Goal: Transaction & Acquisition: Purchase product/service

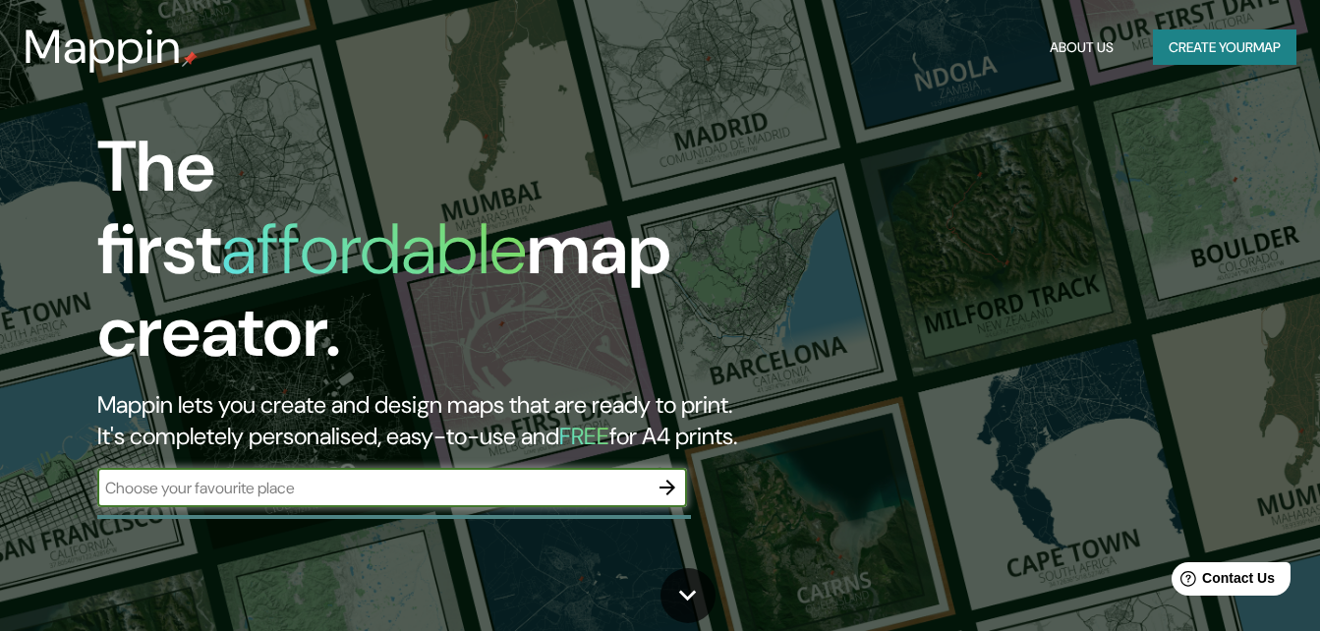
click at [413, 477] on input "text" at bounding box center [372, 488] width 551 height 23
paste input "Casa del Oido"
type input "Casa del Oido"
click at [674, 476] on icon "button" at bounding box center [668, 488] width 24 height 24
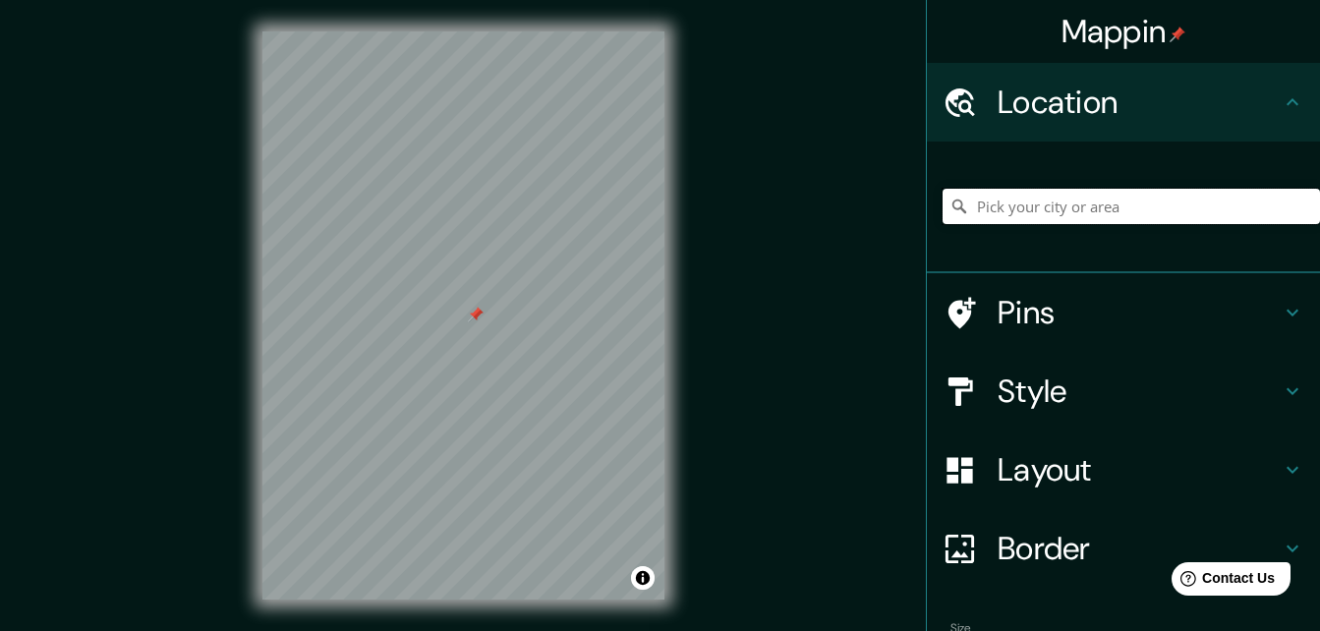
click at [1054, 215] on input "Pick your city or area" at bounding box center [1132, 206] width 378 height 35
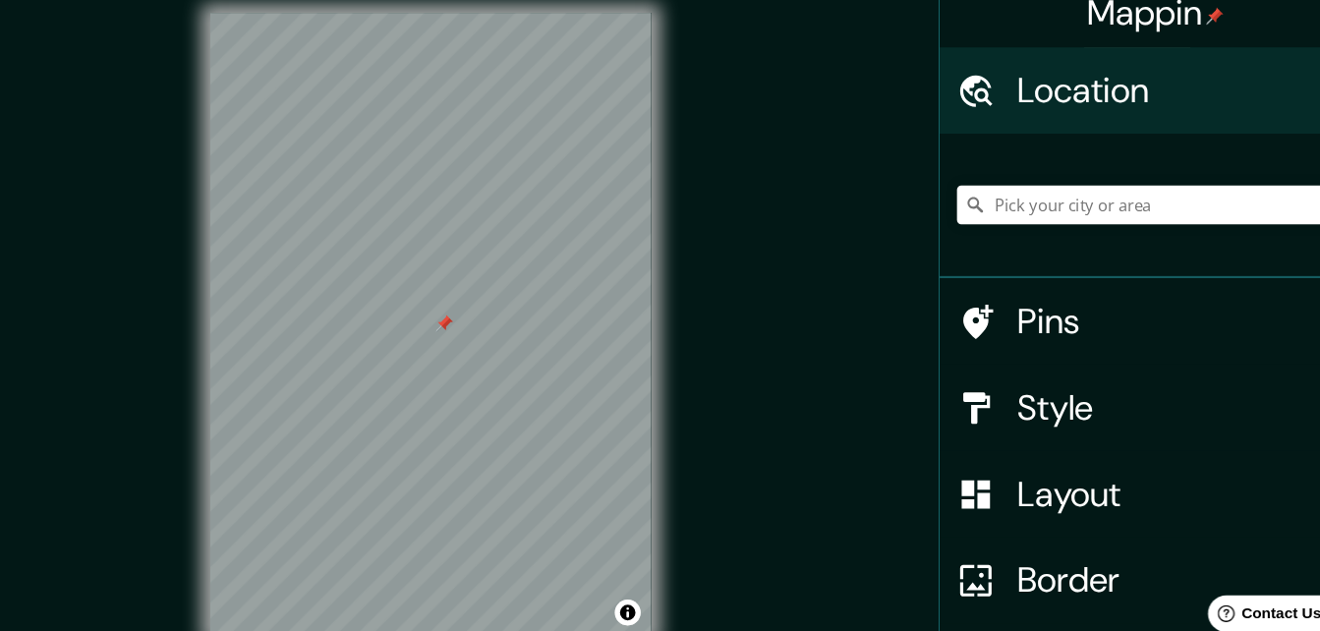
drag, startPoint x: 716, startPoint y: 227, endPoint x: 479, endPoint y: 312, distance: 251.6
click at [479, 312] on div at bounding box center [476, 315] width 16 height 16
click at [1020, 211] on input "Pick your city or area" at bounding box center [1132, 206] width 378 height 35
paste input "Casa del Oido"
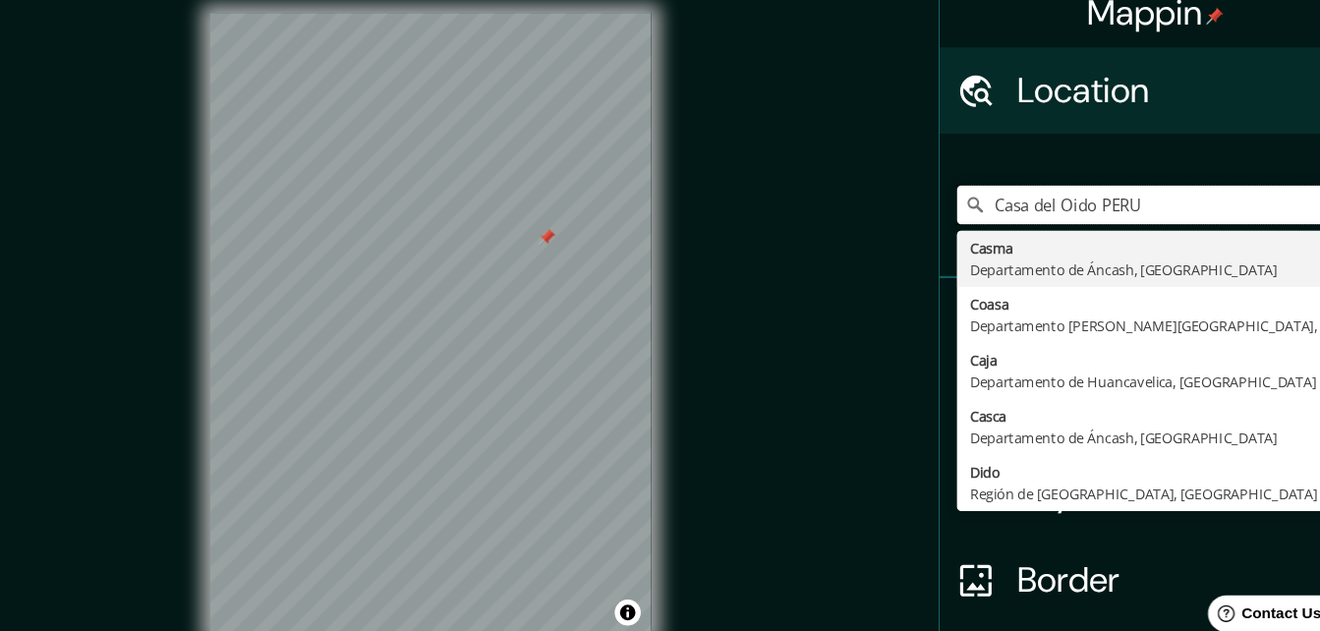
click at [1062, 208] on input "Casa del Oido PERU" at bounding box center [1132, 206] width 378 height 35
paste input "r"
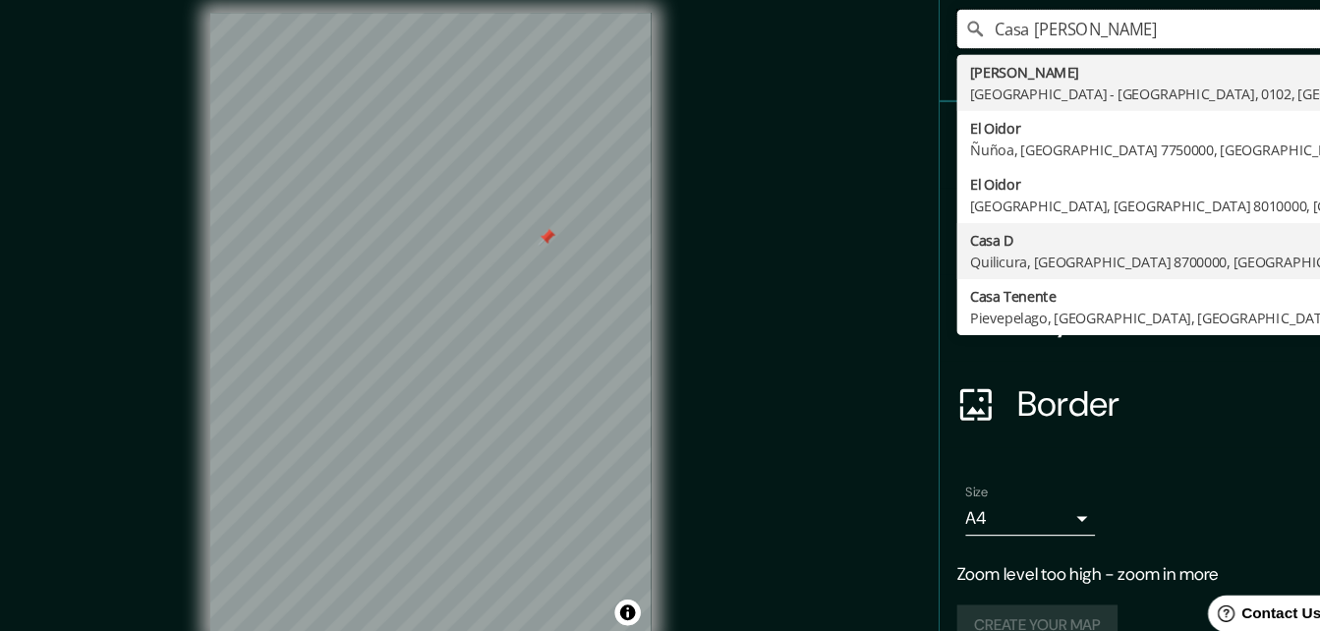
scroll to position [71, 0]
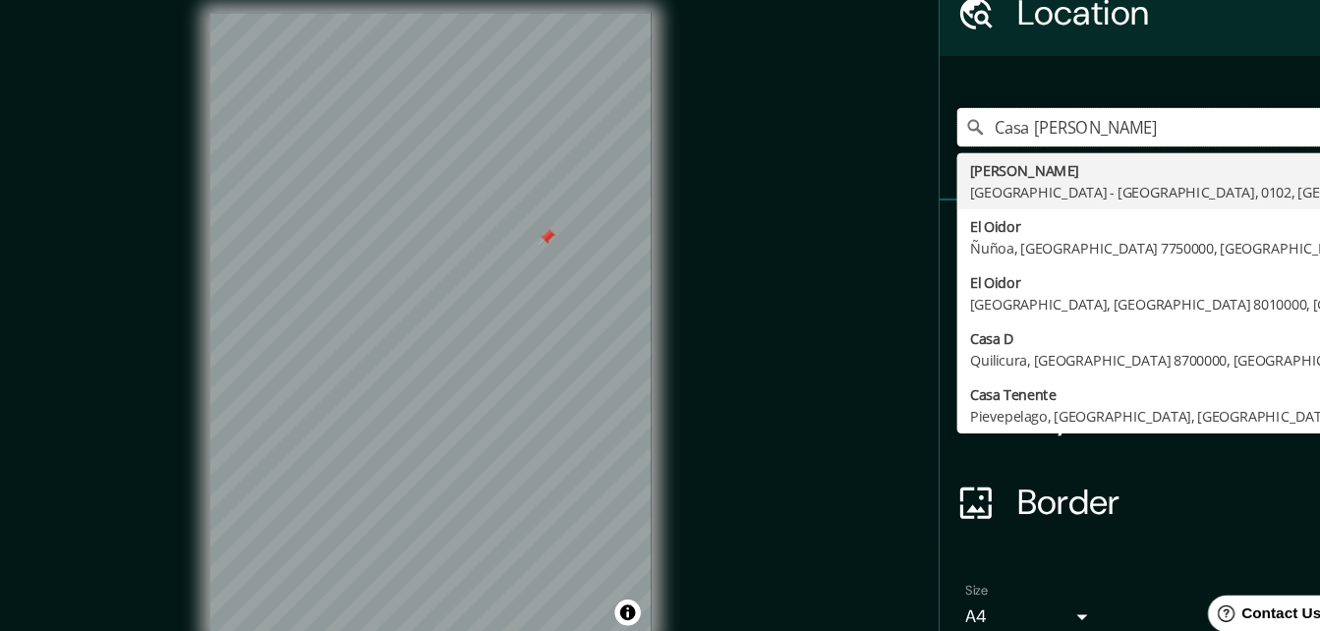
click at [1092, 137] on input "Casa [PERSON_NAME]" at bounding box center [1132, 135] width 378 height 35
drag, startPoint x: 1135, startPoint y: 145, endPoint x: 820, endPoint y: 62, distance: 325.3
click at [850, 77] on div "Mappin Location [GEOGRAPHIC_DATA] [GEOGRAPHIC_DATA] [GEOGRAPHIC_DATA][PERSON_NA…" at bounding box center [660, 331] width 1320 height 663
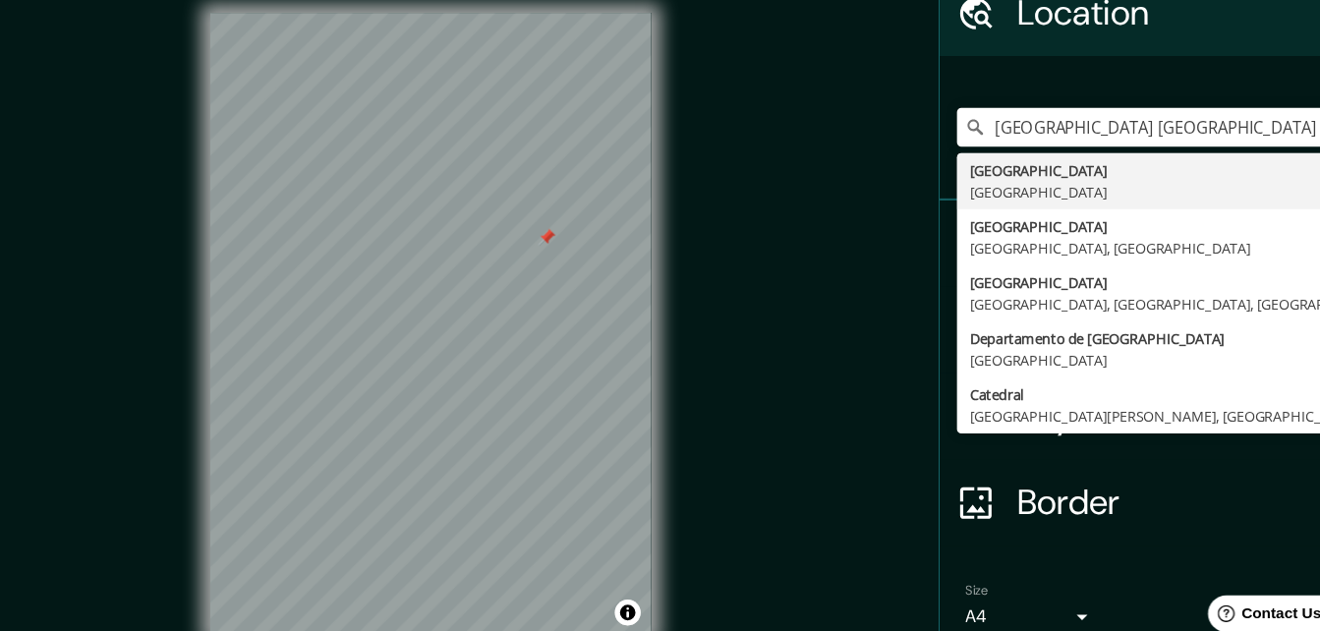
type input "[GEOGRAPHIC_DATA], [GEOGRAPHIC_DATA]"
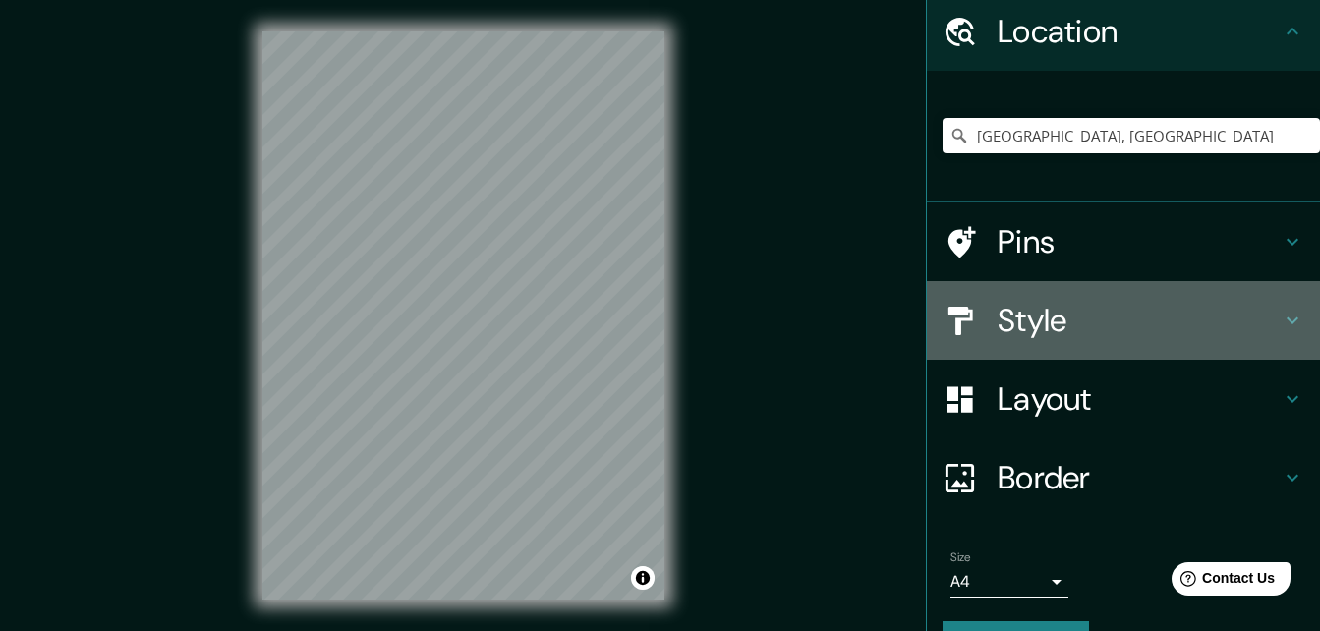
click at [1013, 330] on h4 "Style" at bounding box center [1139, 320] width 283 height 39
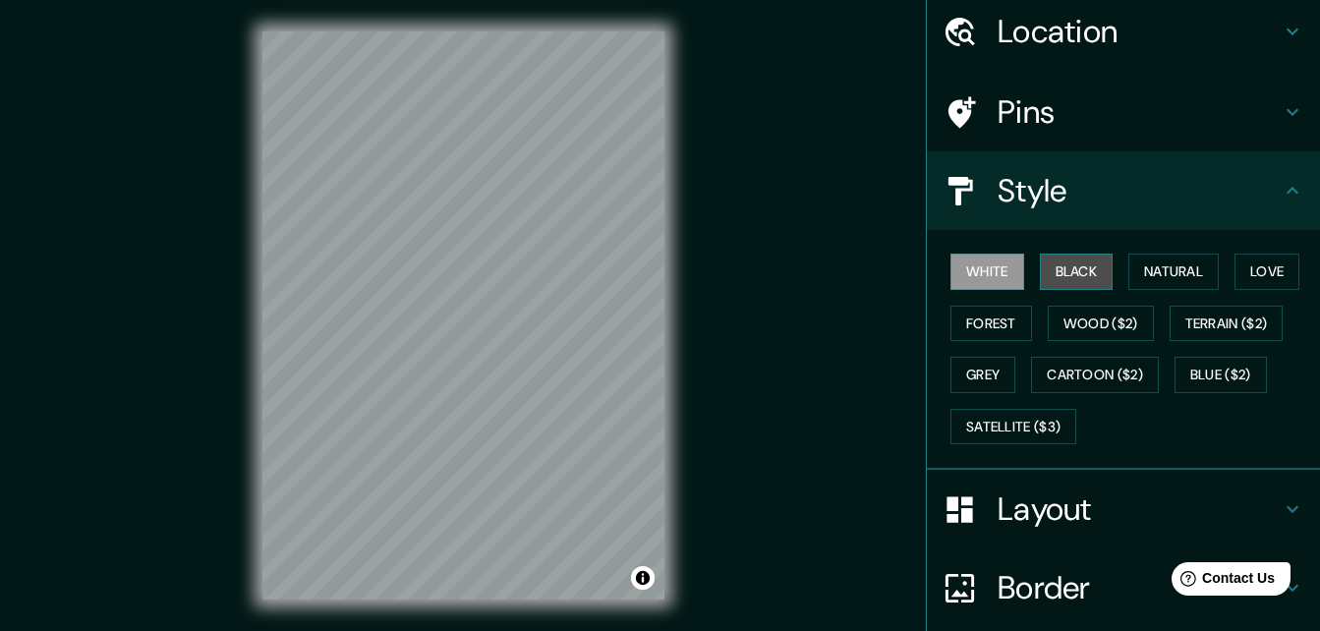
click at [1064, 270] on button "Black" at bounding box center [1077, 272] width 74 height 36
click at [977, 263] on button "White" at bounding box center [988, 272] width 74 height 36
click at [1245, 275] on button "Love" at bounding box center [1267, 272] width 65 height 36
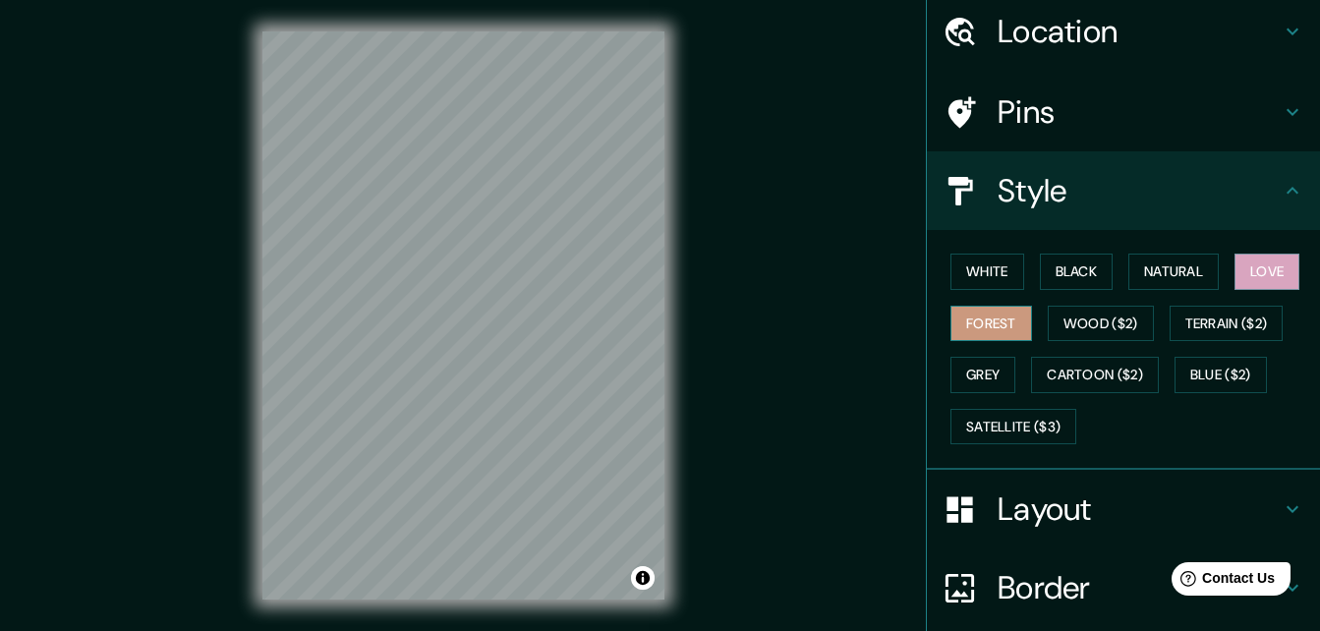
click at [971, 311] on button "Forest" at bounding box center [992, 324] width 82 height 36
click at [1019, 283] on div "White Black Natural Love Forest Wood ($2) Terrain ($2) Grey Cartoon ($2) Blue (…" at bounding box center [1132, 349] width 378 height 206
click at [1014, 283] on div "White Black Natural Love Forest Wood ($2) Terrain ($2) Grey Cartoon ($2) Blue (…" at bounding box center [1132, 349] width 378 height 206
click at [983, 276] on button "White" at bounding box center [988, 272] width 74 height 36
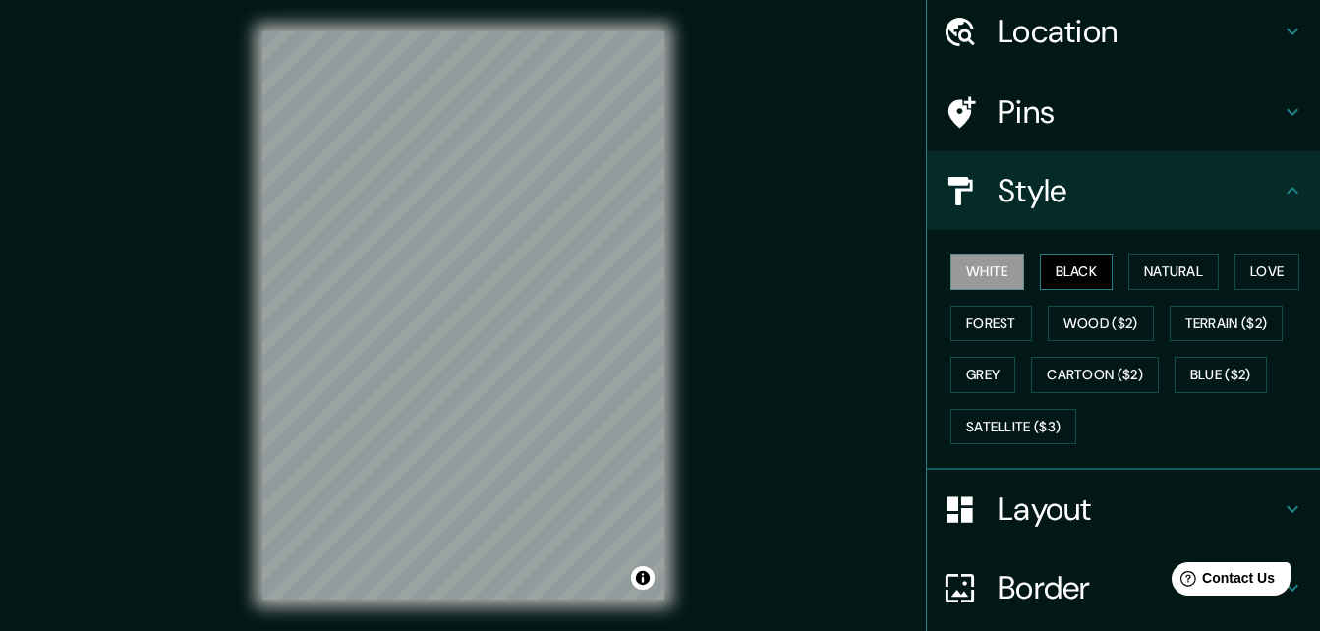
click at [1071, 274] on button "Black" at bounding box center [1077, 272] width 74 height 36
click at [1007, 127] on h4 "Pins" at bounding box center [1139, 111] width 283 height 39
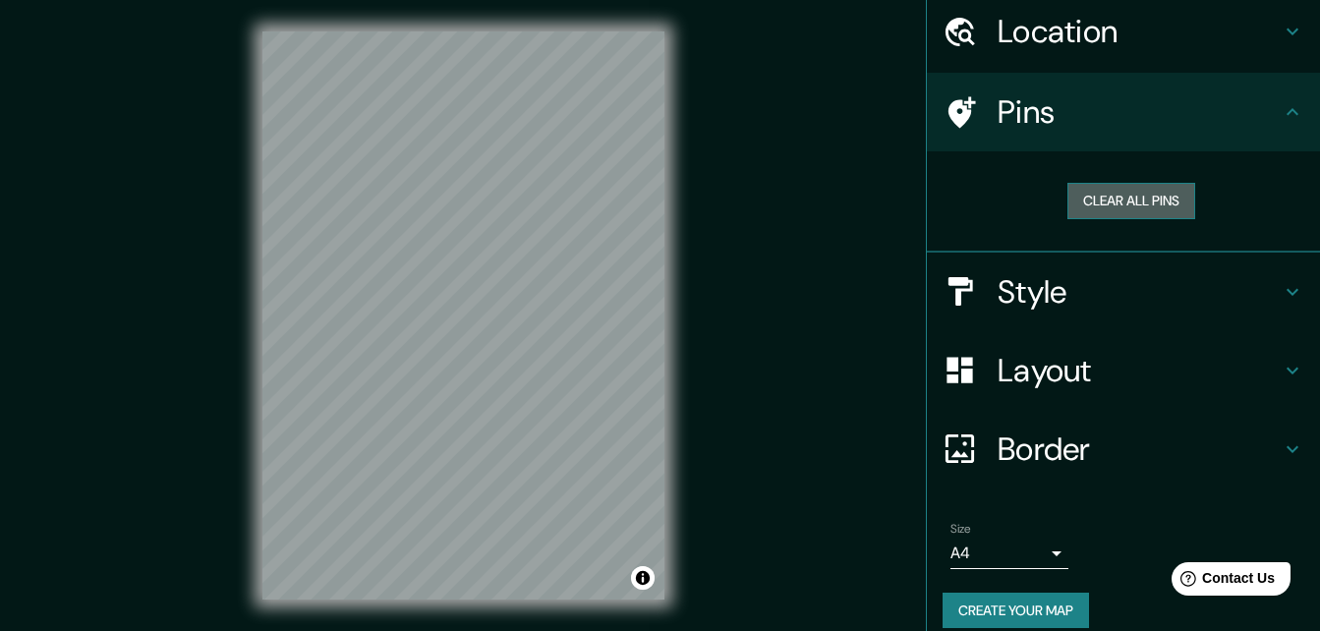
click at [1100, 204] on button "Clear all pins" at bounding box center [1132, 201] width 128 height 36
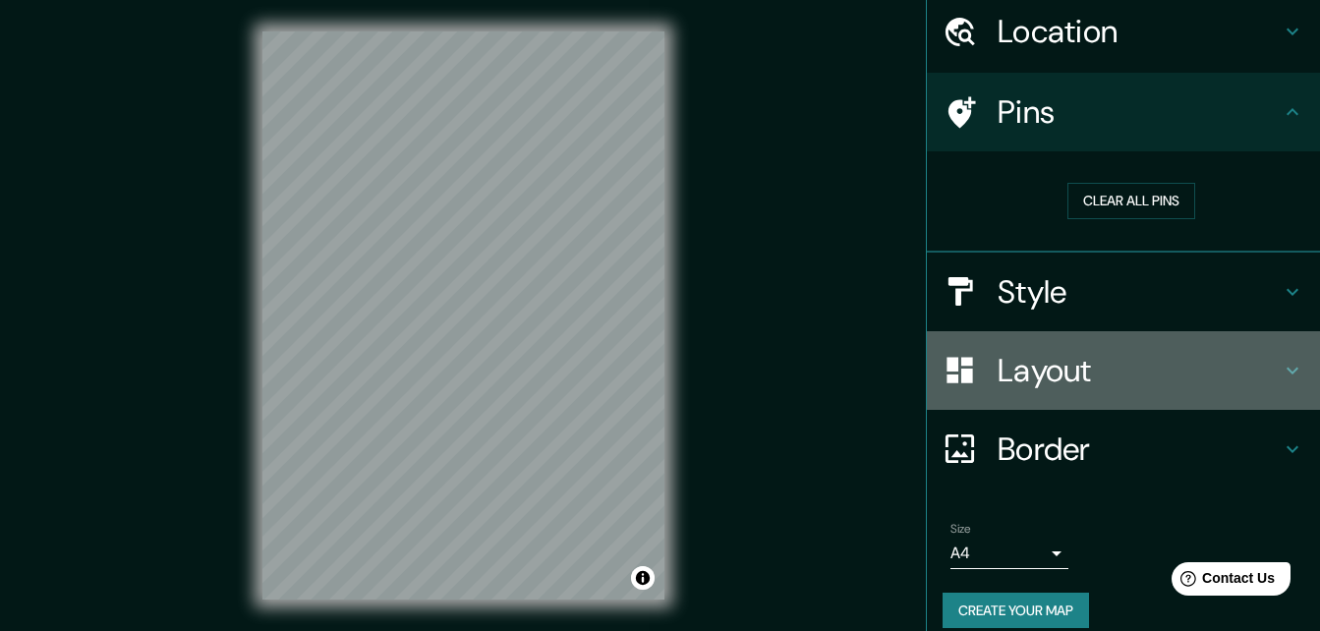
click at [1049, 369] on h4 "Layout" at bounding box center [1139, 370] width 283 height 39
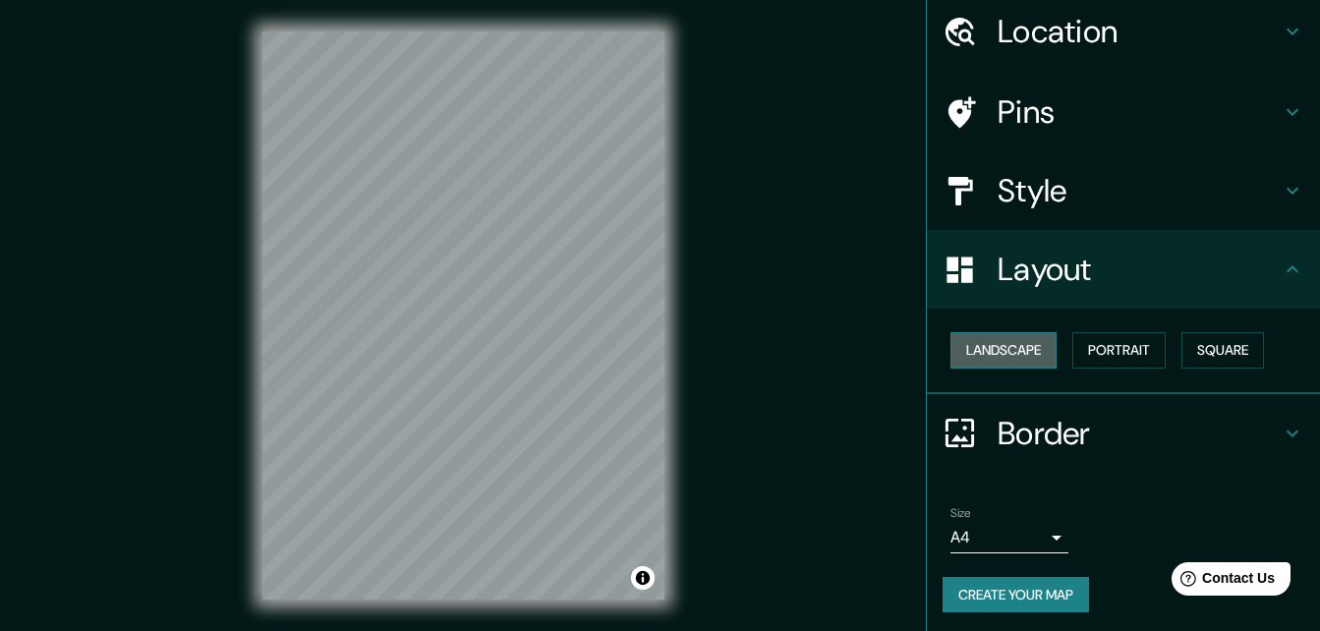
click at [989, 350] on button "Landscape" at bounding box center [1004, 350] width 106 height 36
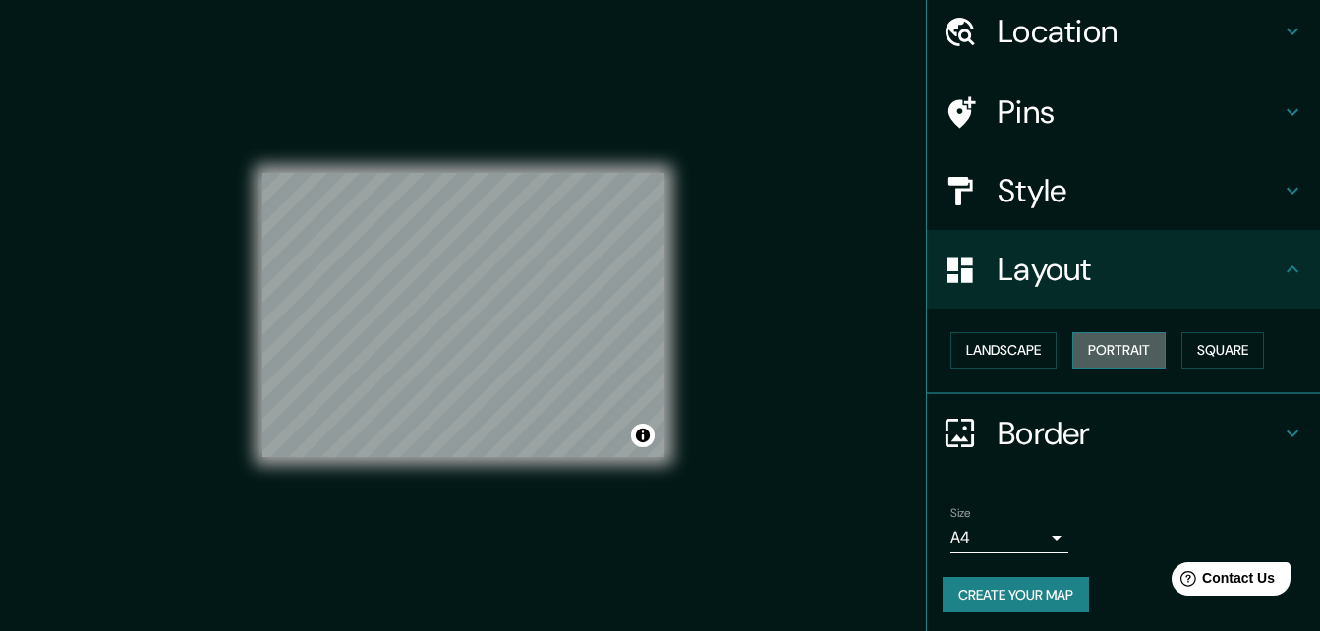
click at [1139, 358] on button "Portrait" at bounding box center [1119, 350] width 93 height 36
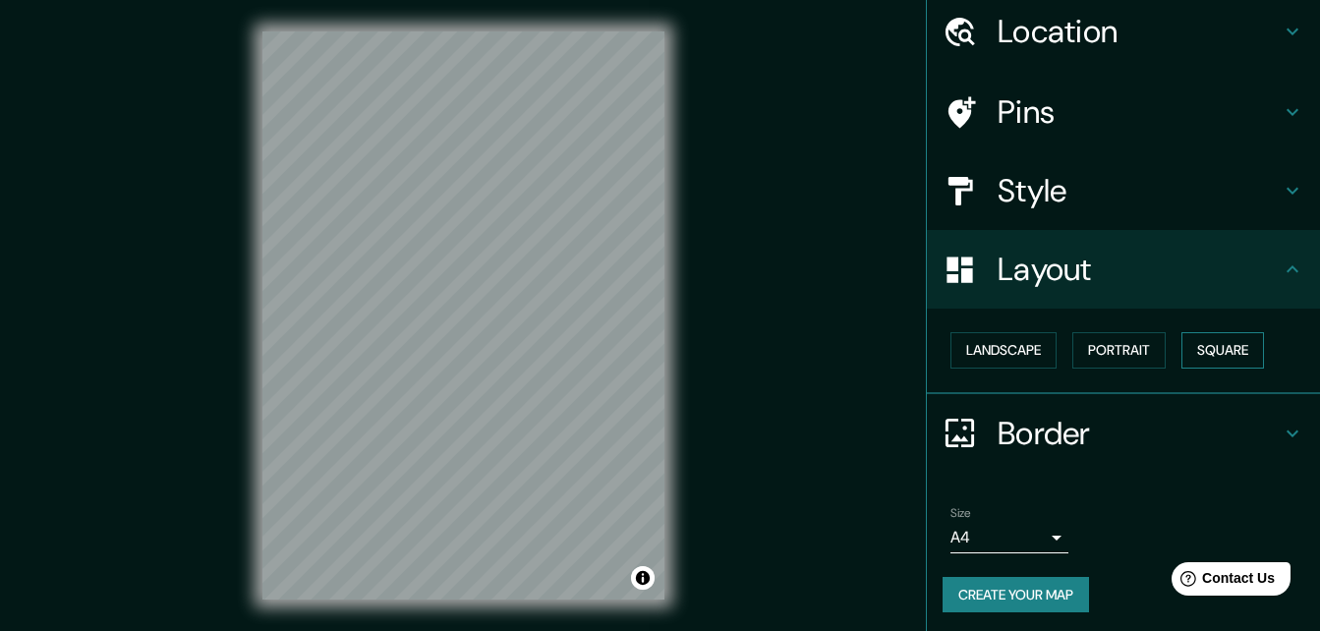
click at [1237, 367] on button "Square" at bounding box center [1223, 350] width 83 height 36
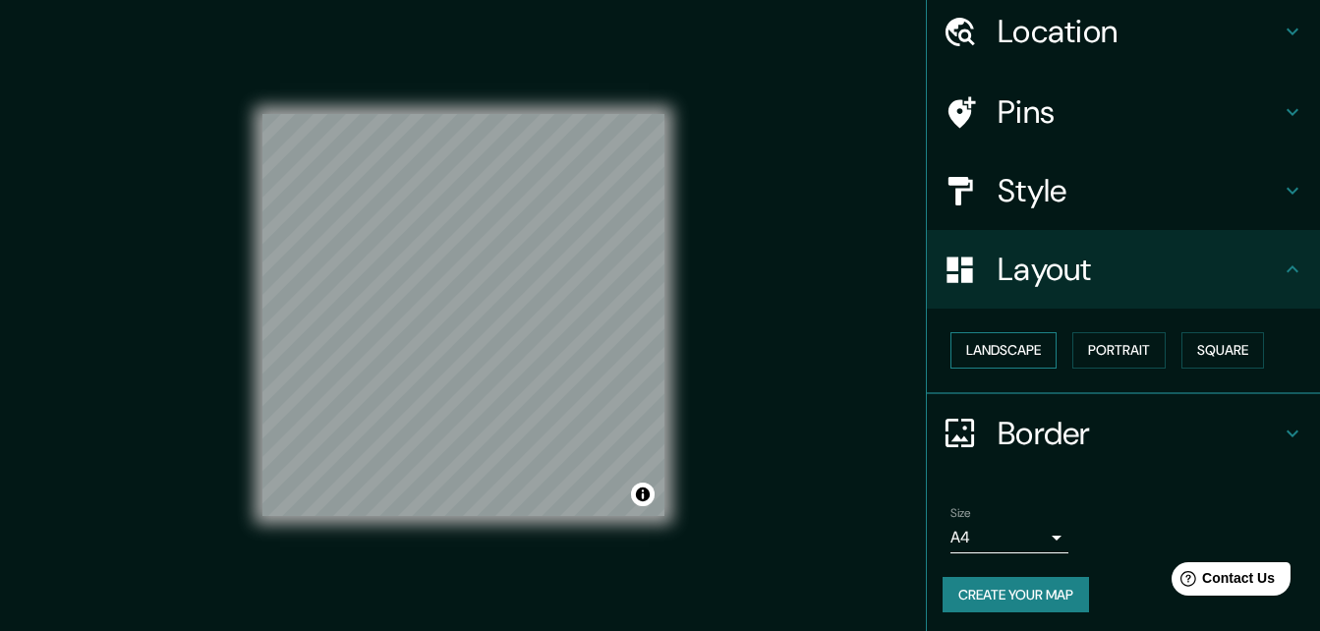
click at [1007, 336] on button "Landscape" at bounding box center [1004, 350] width 106 height 36
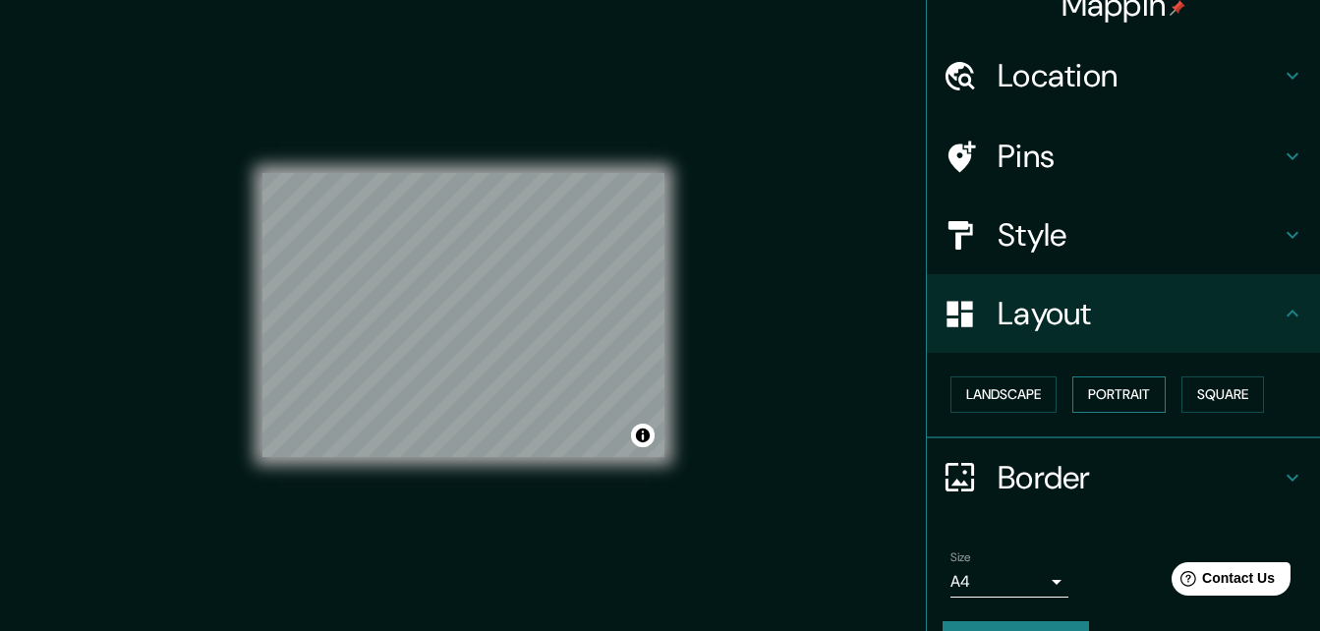
scroll to position [0, 0]
